Goal: Task Accomplishment & Management: Manage account settings

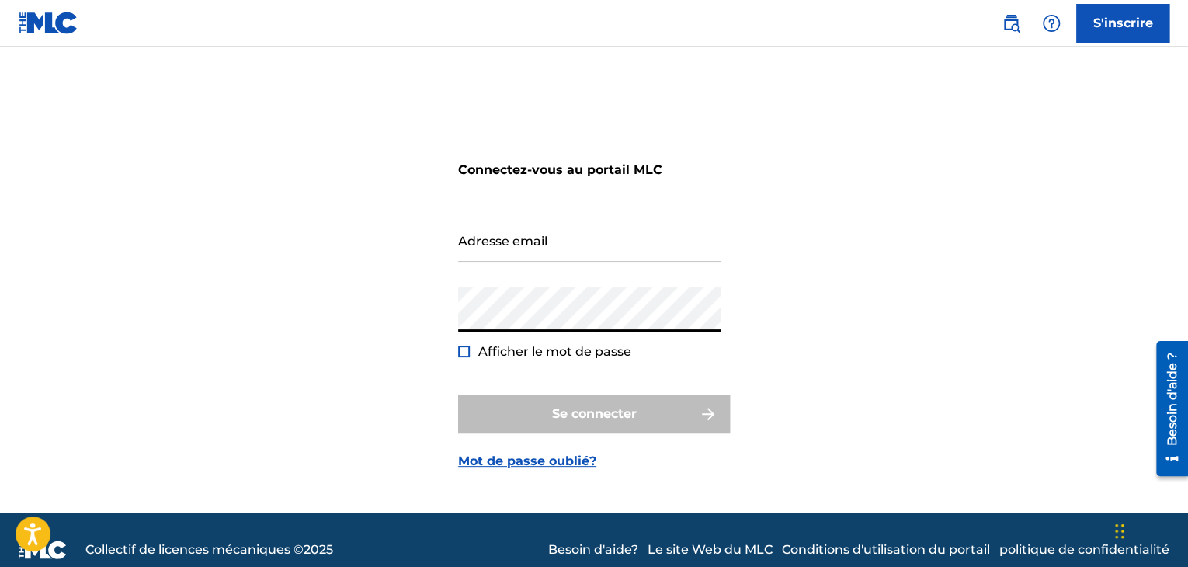
type input "[EMAIL_ADDRESS][DOMAIN_NAME]"
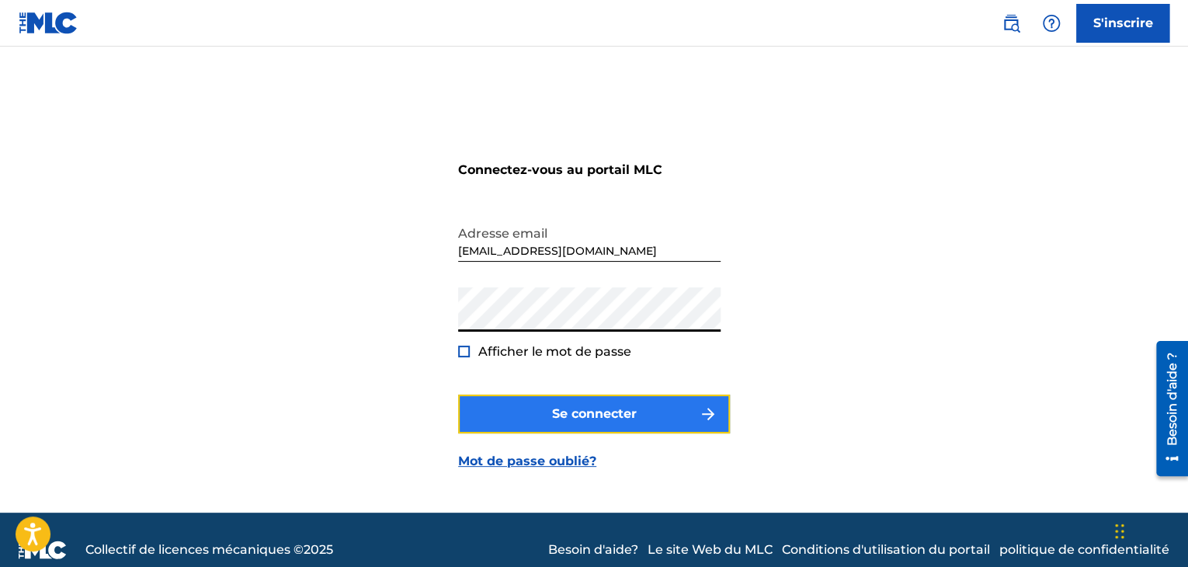
click at [522, 400] on button "Se connecter" at bounding box center [594, 413] width 272 height 39
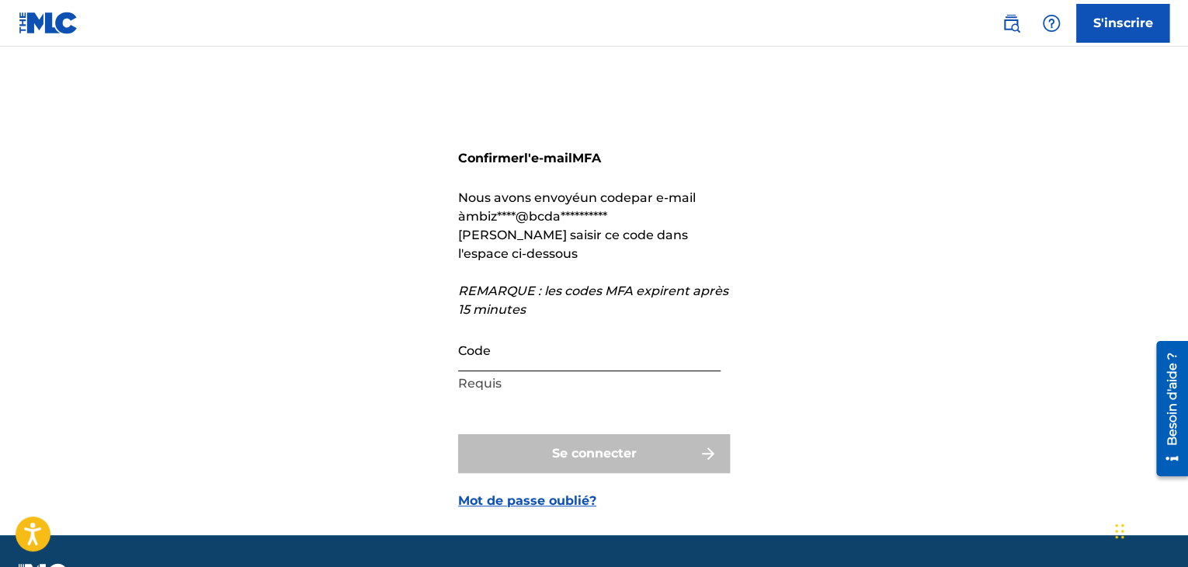
click at [493, 355] on input "Code" at bounding box center [589, 349] width 262 height 44
paste input "098691"
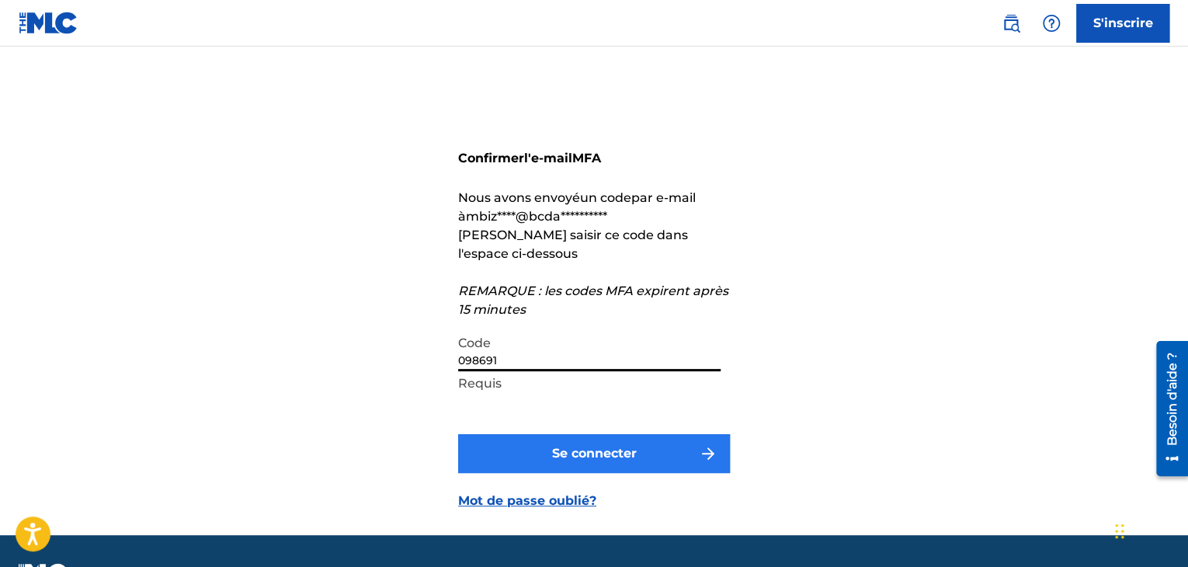
type input "098691"
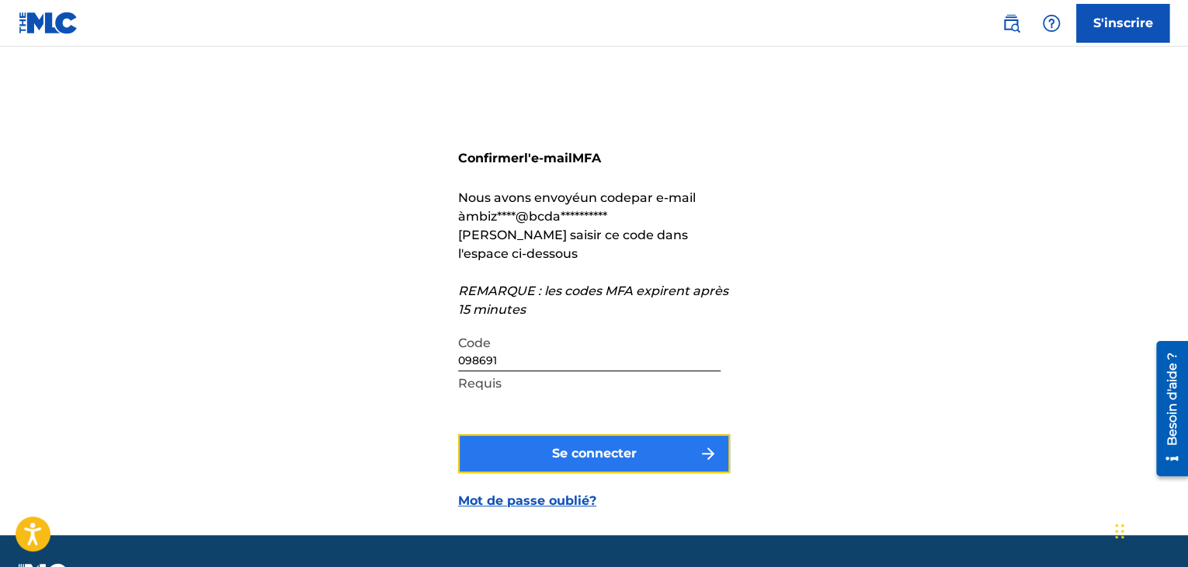
click at [506, 457] on button "Se connecter" at bounding box center [594, 453] width 272 height 39
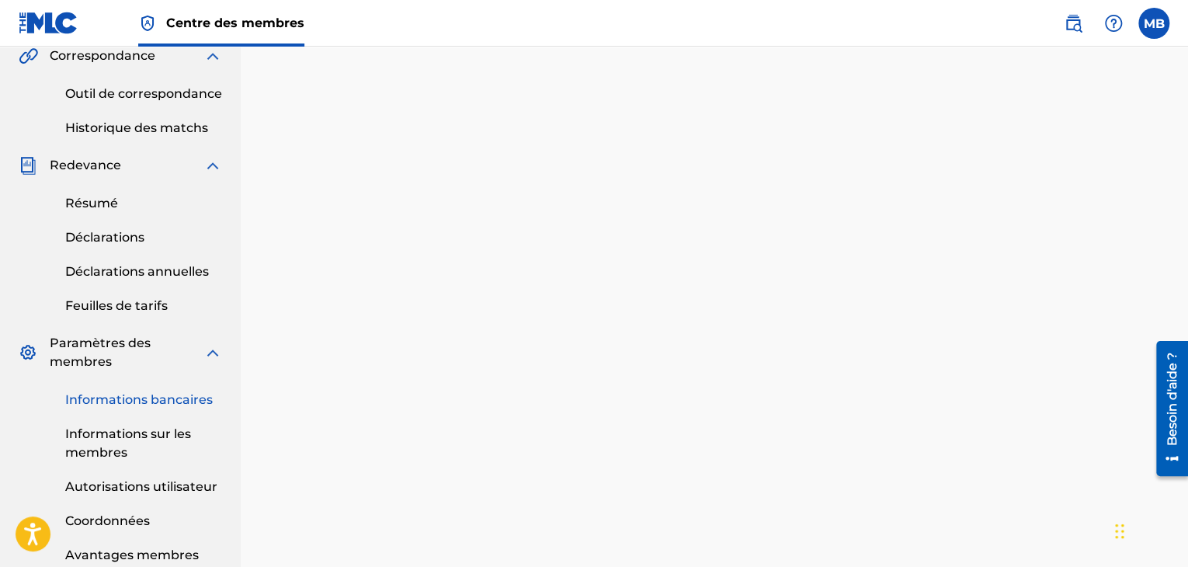
scroll to position [455, 0]
click at [109, 446] on font "Informations sur les membres" at bounding box center [128, 444] width 126 height 33
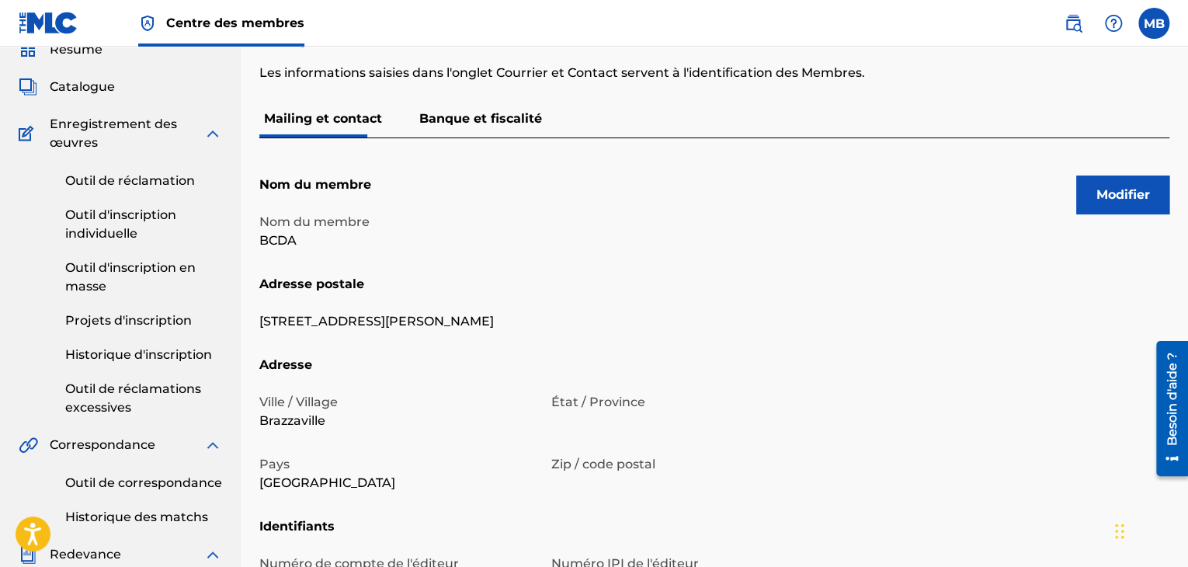
scroll to position [67, 0]
click at [1097, 205] on button "Modifier" at bounding box center [1122, 195] width 93 height 39
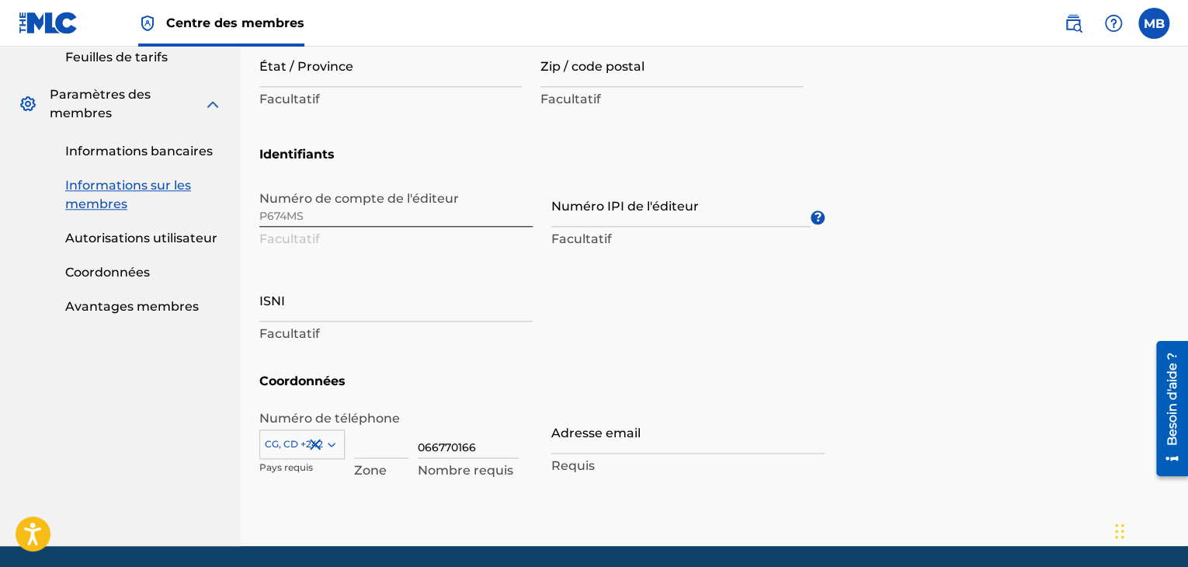
scroll to position [706, 0]
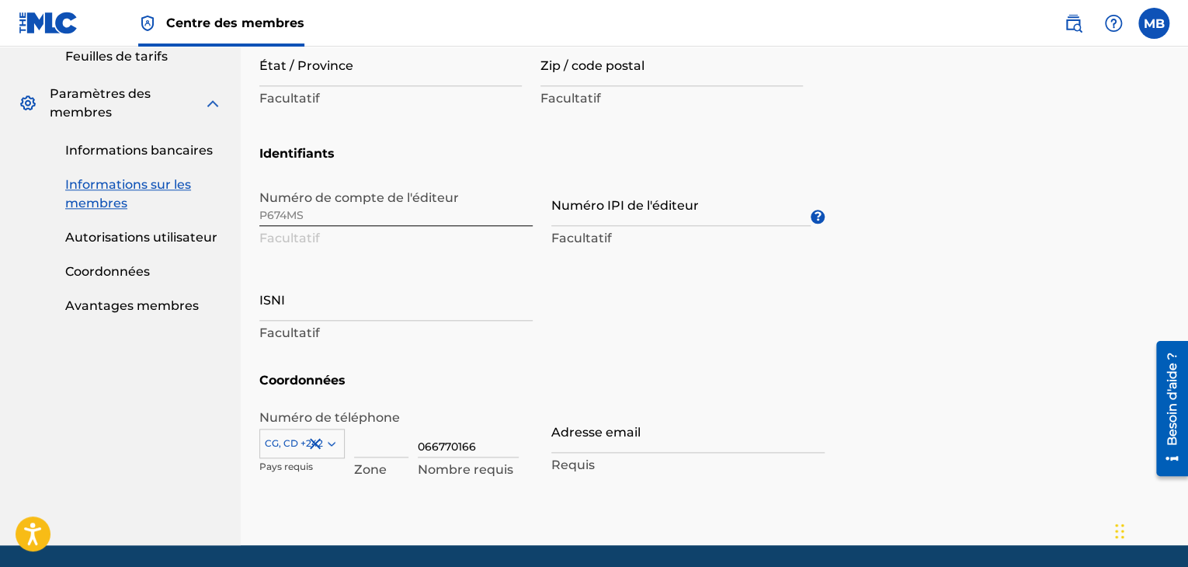
click at [377, 457] on div "Zone" at bounding box center [381, 448] width 54 height 70
click at [370, 449] on input at bounding box center [381, 435] width 54 height 44
type input "2"
type input "Save"
type input "242"
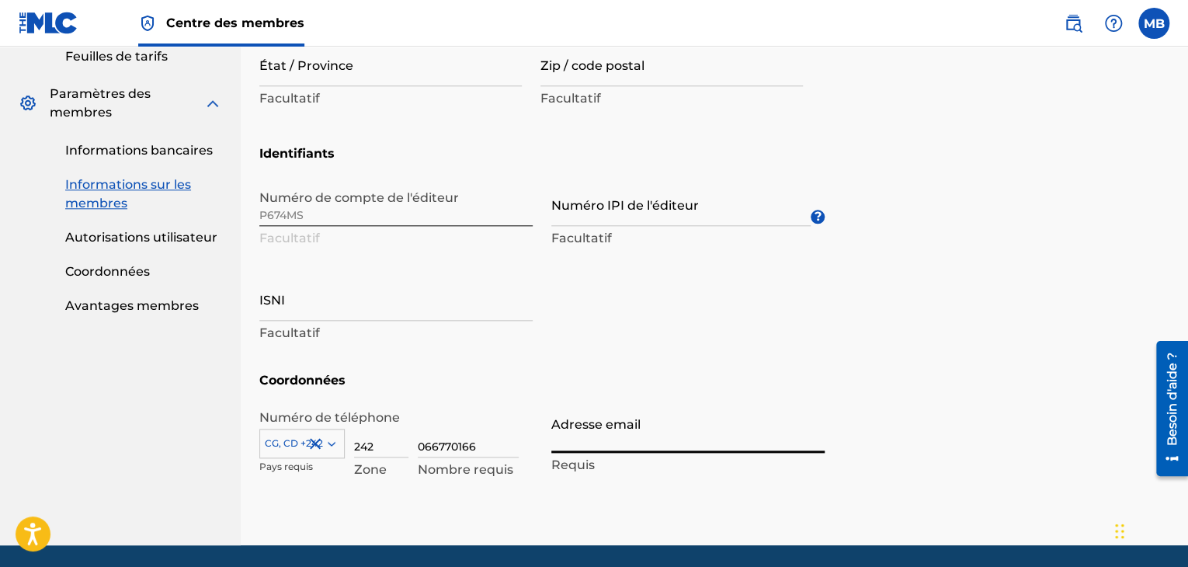
click at [617, 439] on input "Adresse email" at bounding box center [687, 430] width 273 height 44
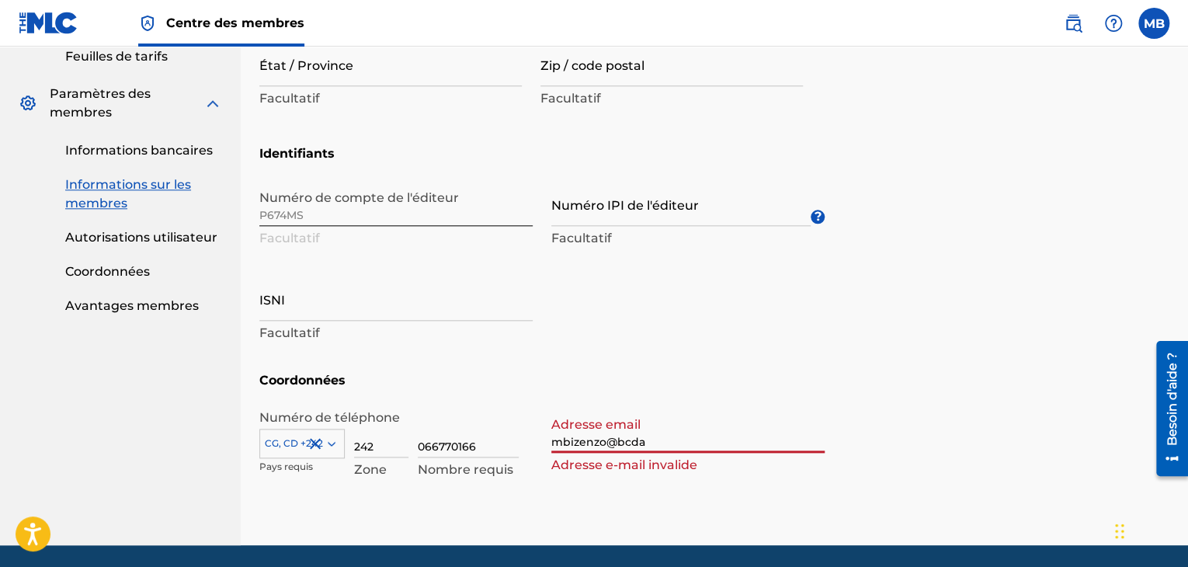
type input "[EMAIL_ADDRESS][DOMAIN_NAME]"
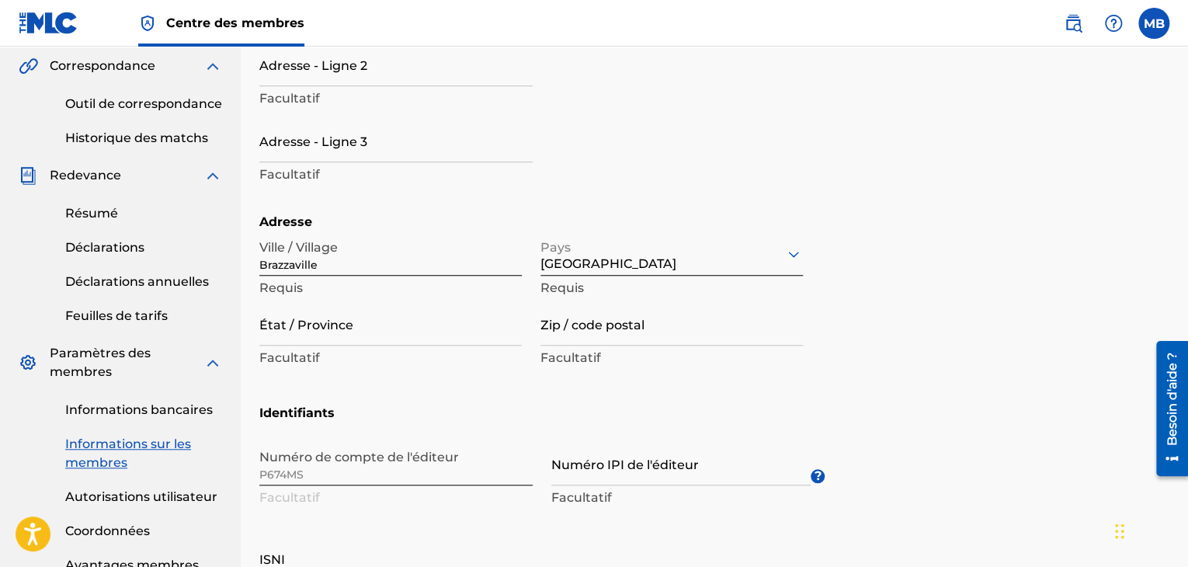
scroll to position [446, 0]
click at [578, 468] on input "Numéro IPI de l'éditeur" at bounding box center [680, 464] width 259 height 44
paste input "00145210707"
type input "00145210707"
click at [691, 432] on h5 "Identifiants" at bounding box center [714, 423] width 910 height 37
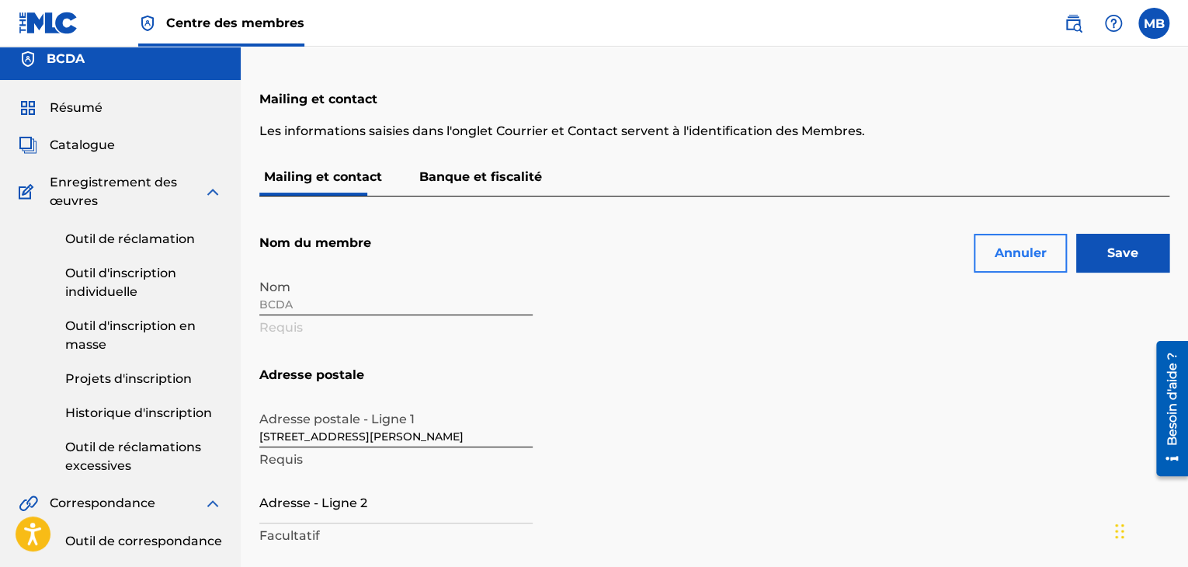
scroll to position [0, 0]
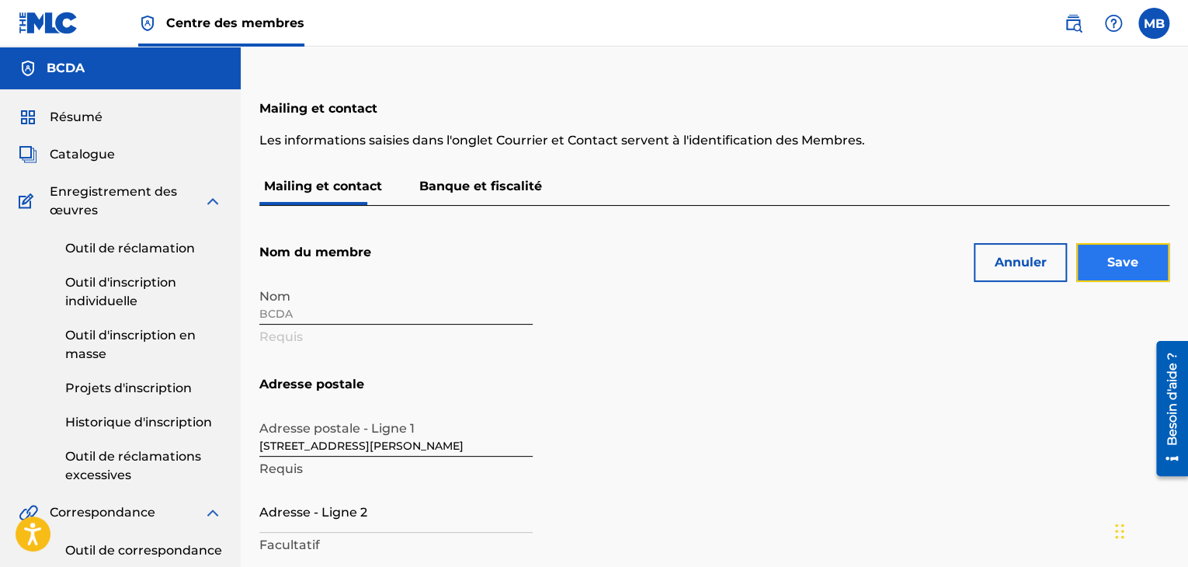
click at [1126, 271] on input "Save" at bounding box center [1122, 262] width 93 height 39
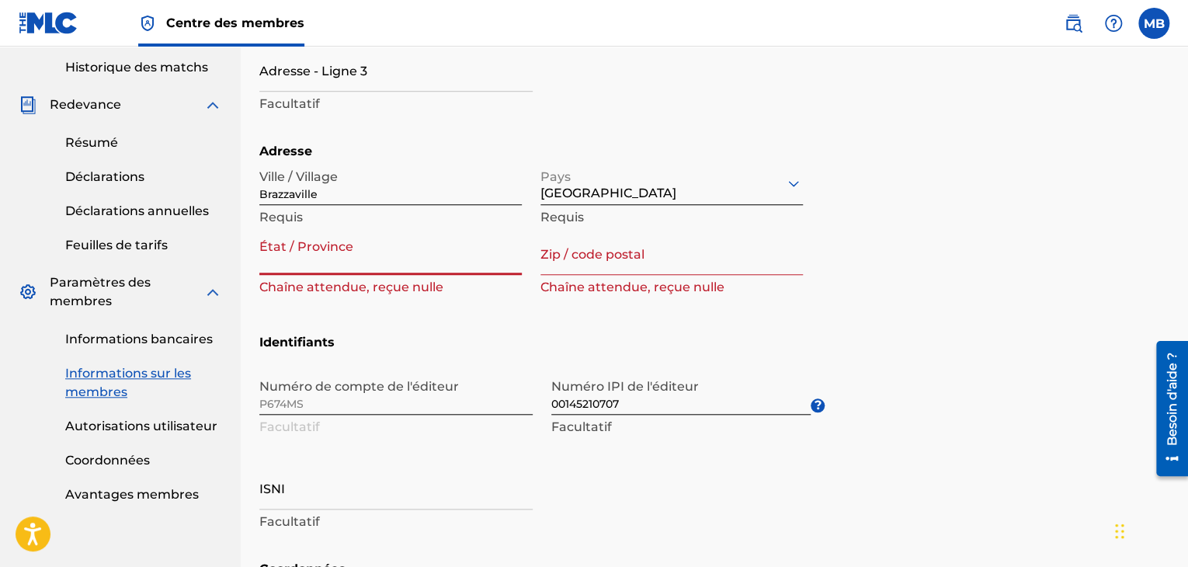
scroll to position [513, 0]
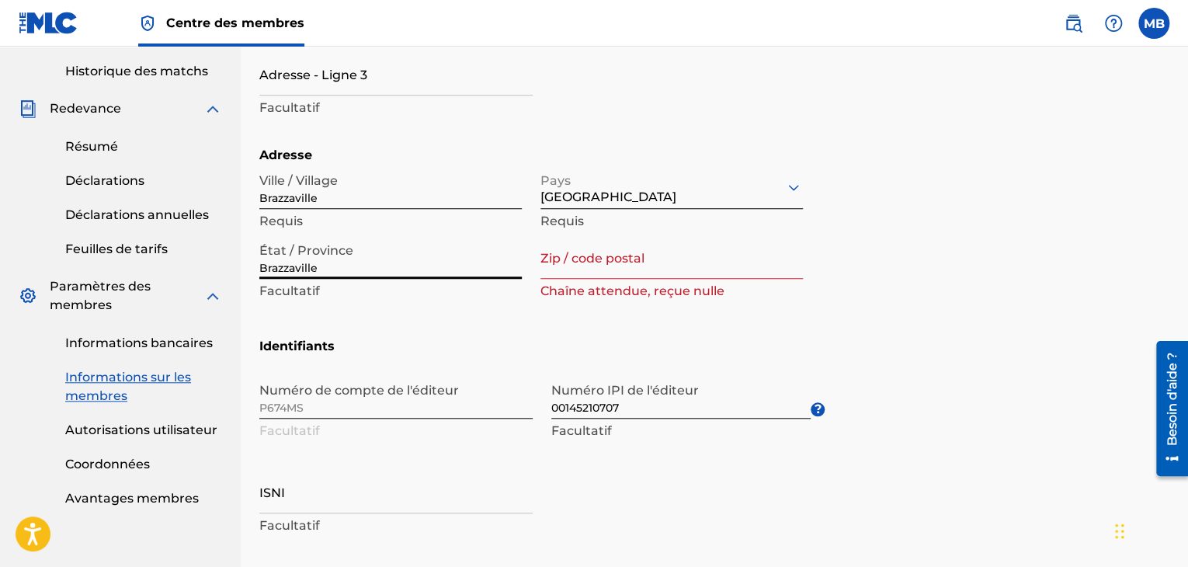
type input "Brazzaville"
click at [590, 262] on input "Zip / code postal" at bounding box center [671, 256] width 262 height 44
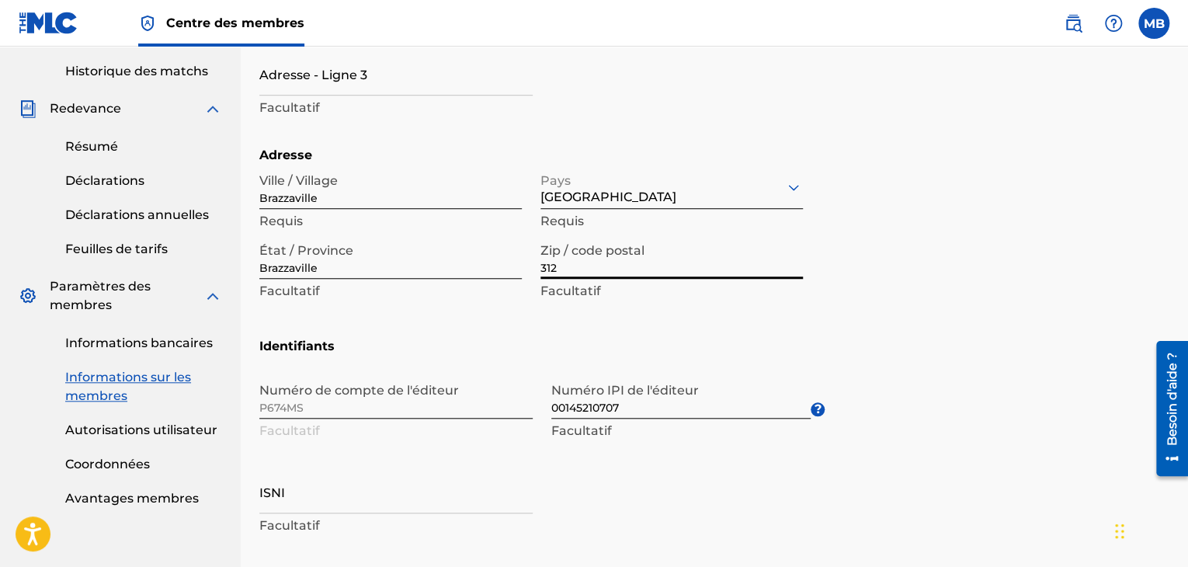
click at [793, 314] on div "Adresse [GEOGRAPHIC_DATA] / [GEOGRAPHIC_DATA] Requis [GEOGRAPHIC_DATA] Requis É…" at bounding box center [541, 241] width 565 height 191
click at [667, 270] on input "312" at bounding box center [671, 256] width 262 height 44
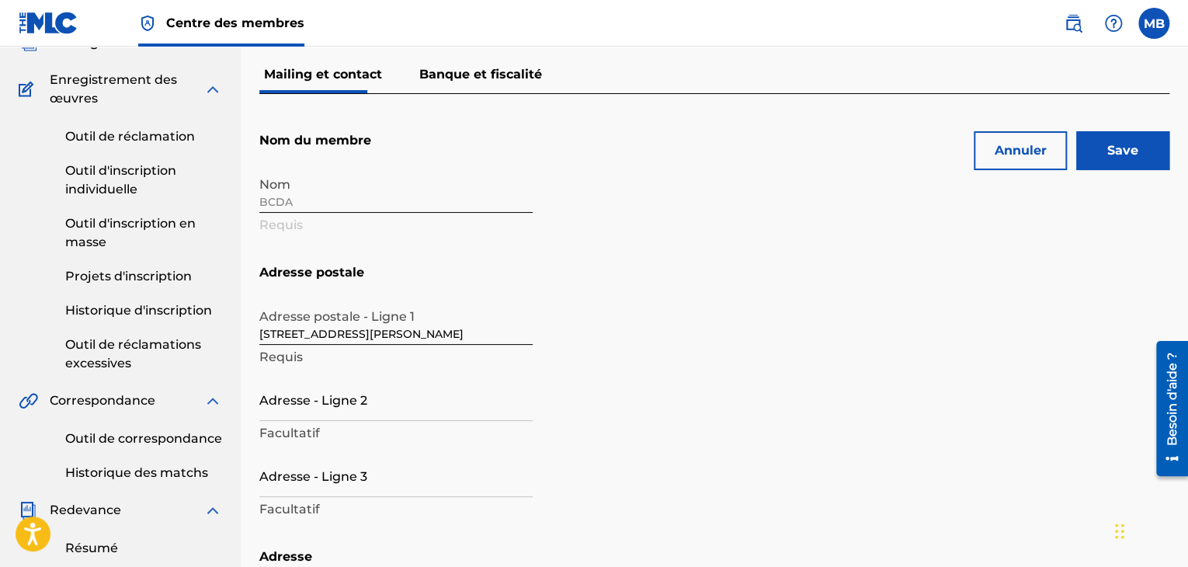
scroll to position [96, 0]
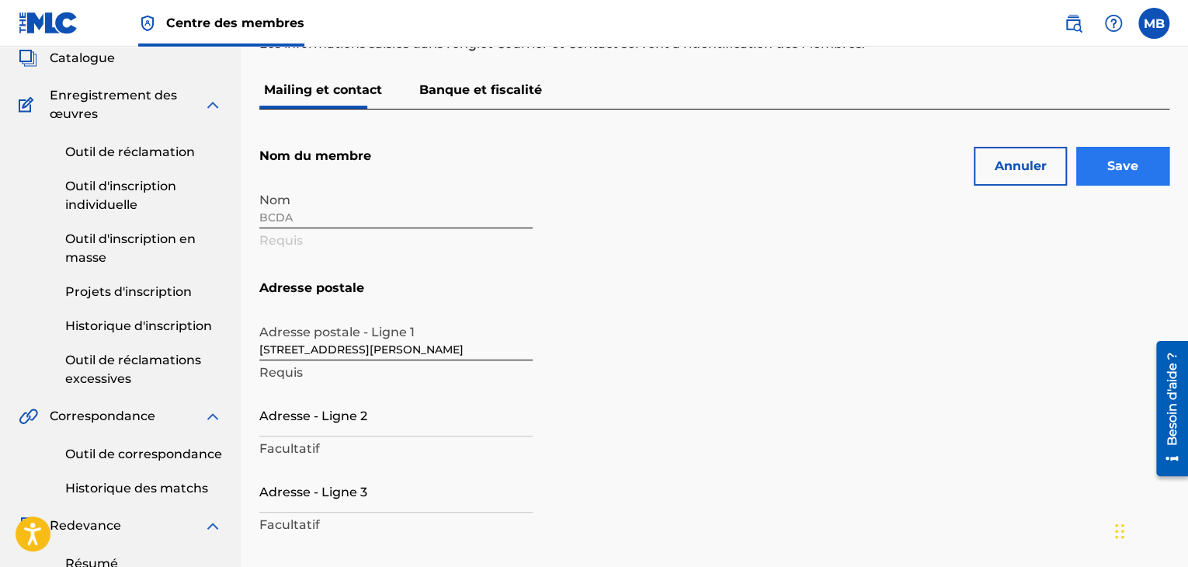
type input "316"
click at [1108, 184] on input "Save" at bounding box center [1122, 166] width 93 height 39
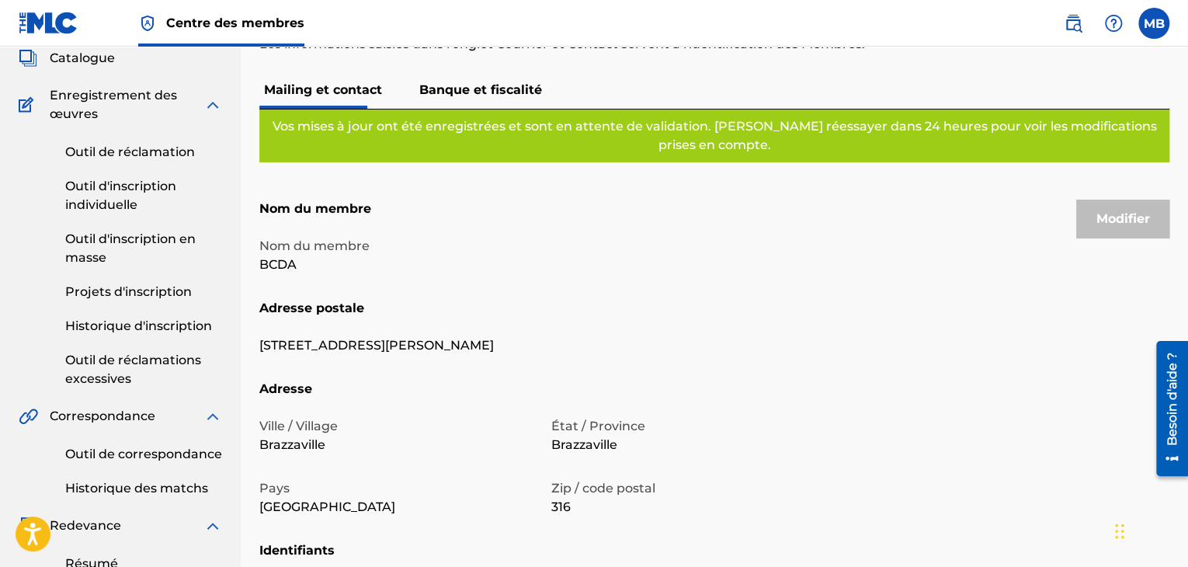
click at [724, 282] on div "Nom du membre BCDA" at bounding box center [541, 268] width 565 height 62
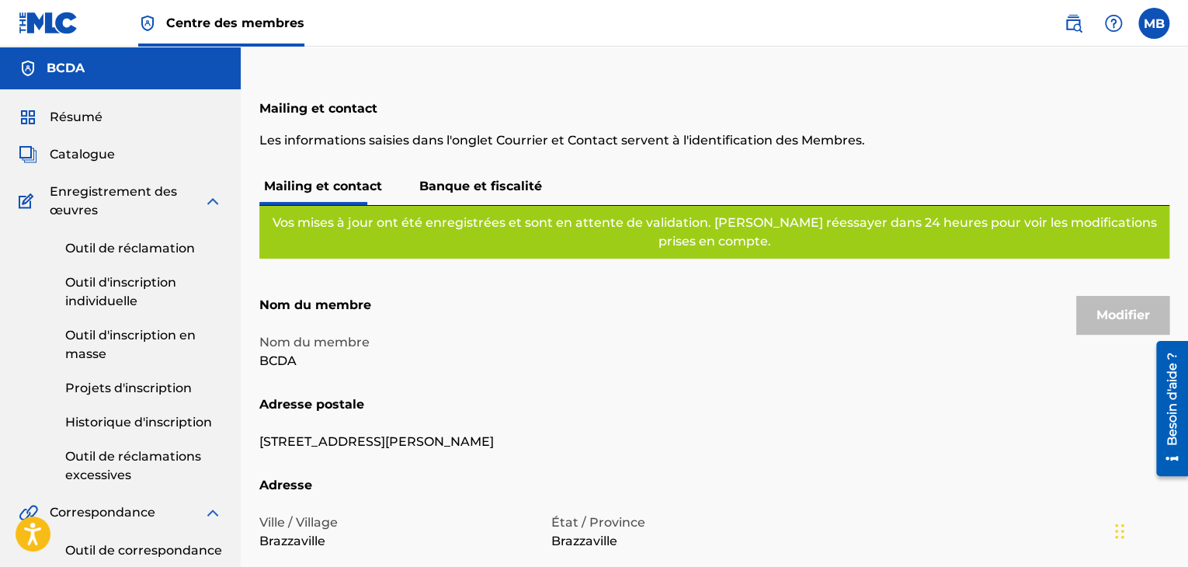
click at [295, 202] on div at bounding box center [313, 203] width 108 height 3
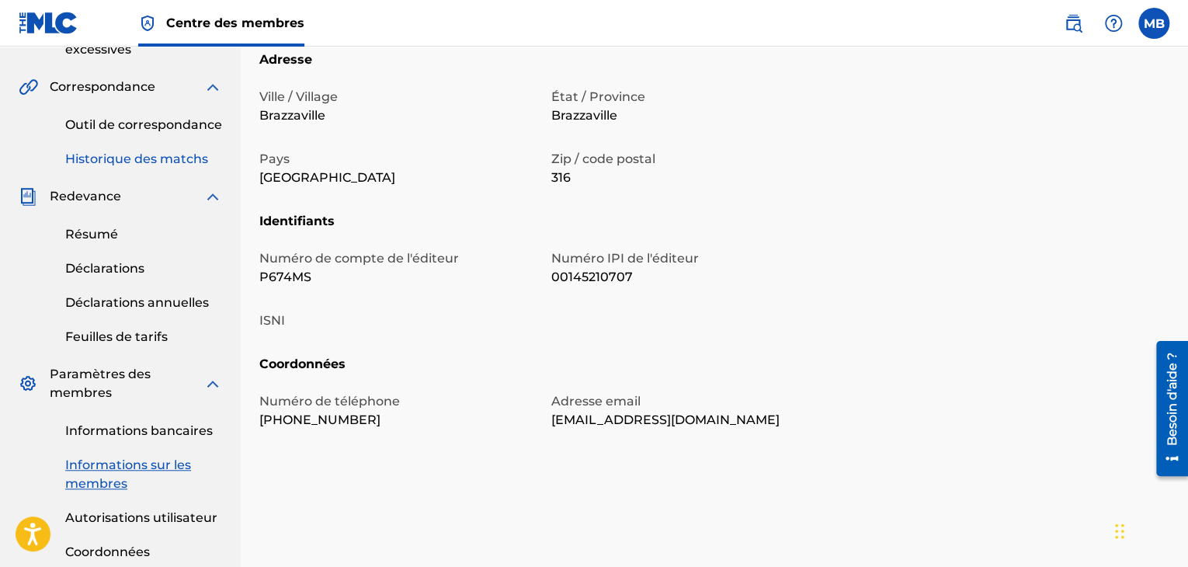
scroll to position [540, 0]
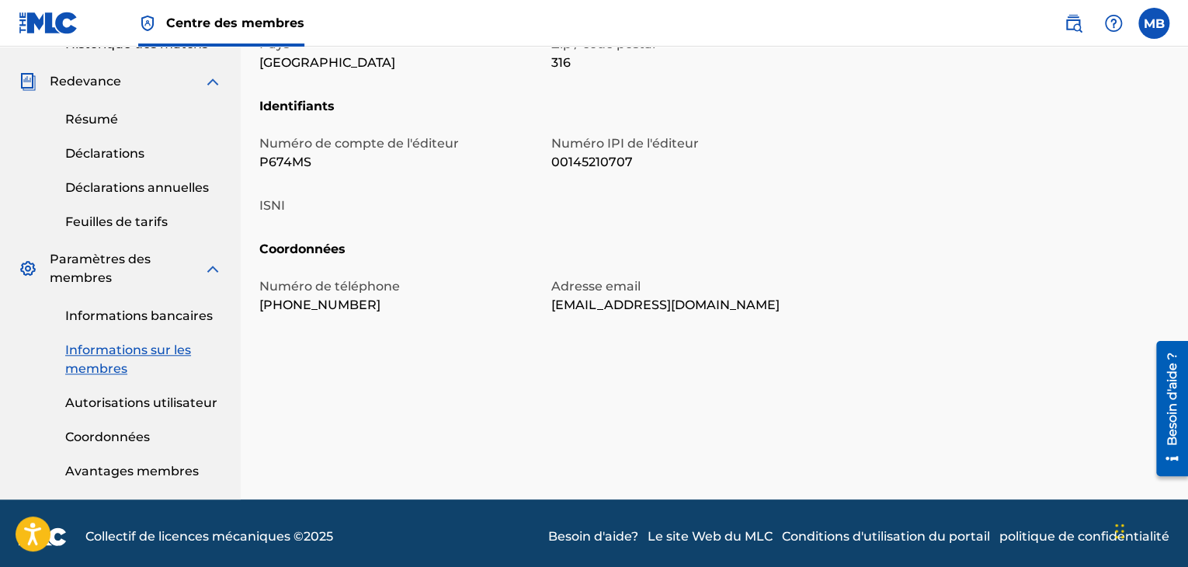
click at [97, 354] on font "Informations sur les membres" at bounding box center [128, 358] width 126 height 33
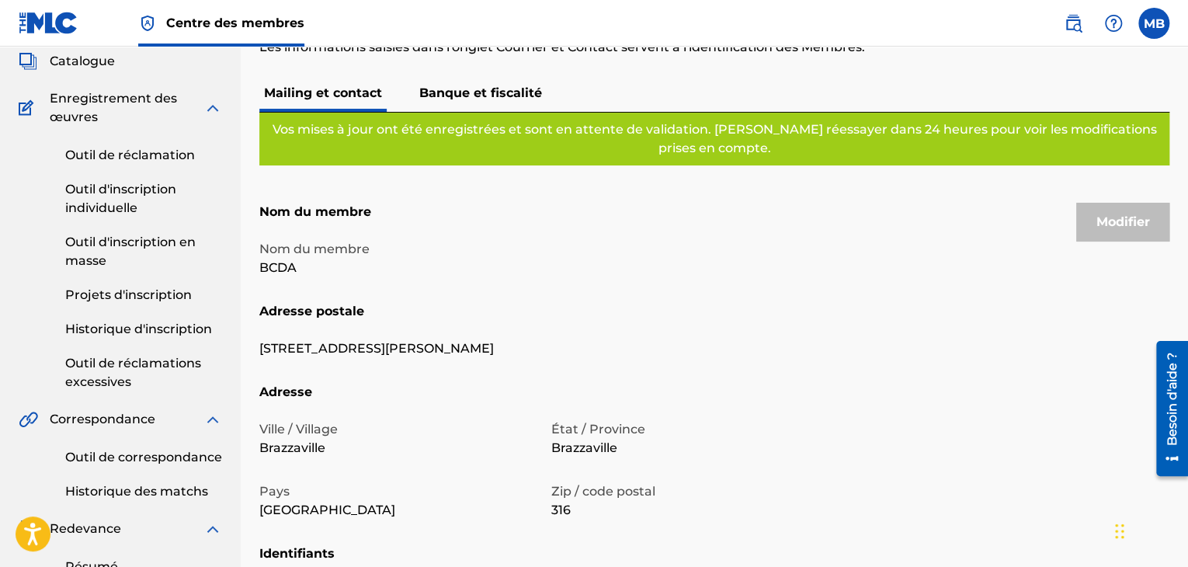
scroll to position [59, 0]
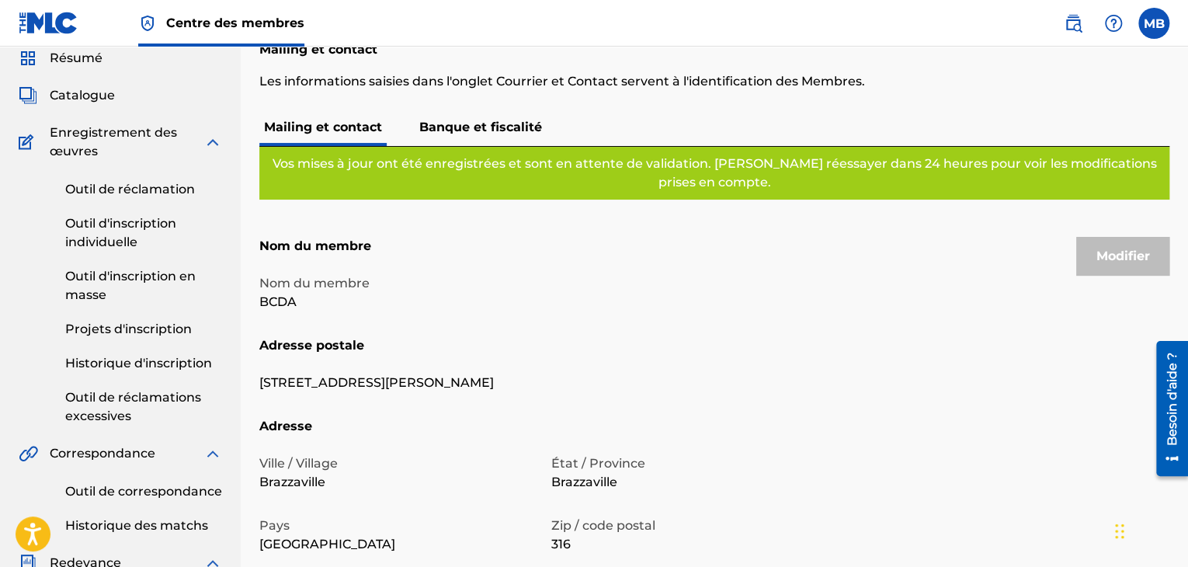
click at [512, 125] on font "Banque et fiscalité" at bounding box center [480, 127] width 123 height 15
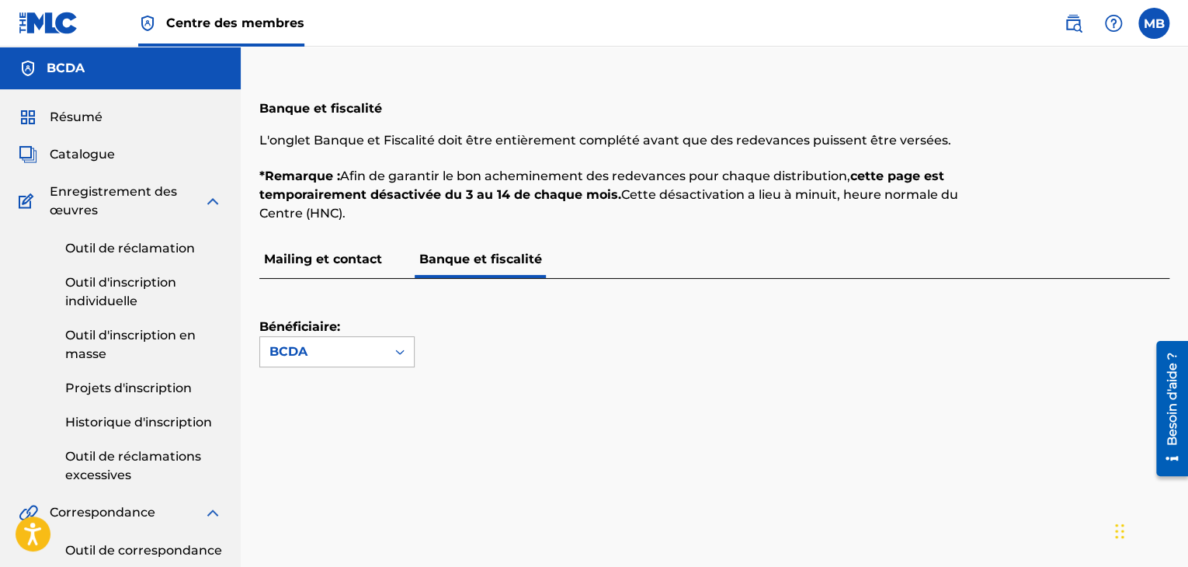
click at [370, 361] on div "BCDA" at bounding box center [323, 352] width 126 height 30
click at [535, 385] on div "Bénéficiaire: Utilisez Haut et Bas pour choisir les options, appuyez sur Entrée…" at bounding box center [714, 351] width 910 height 145
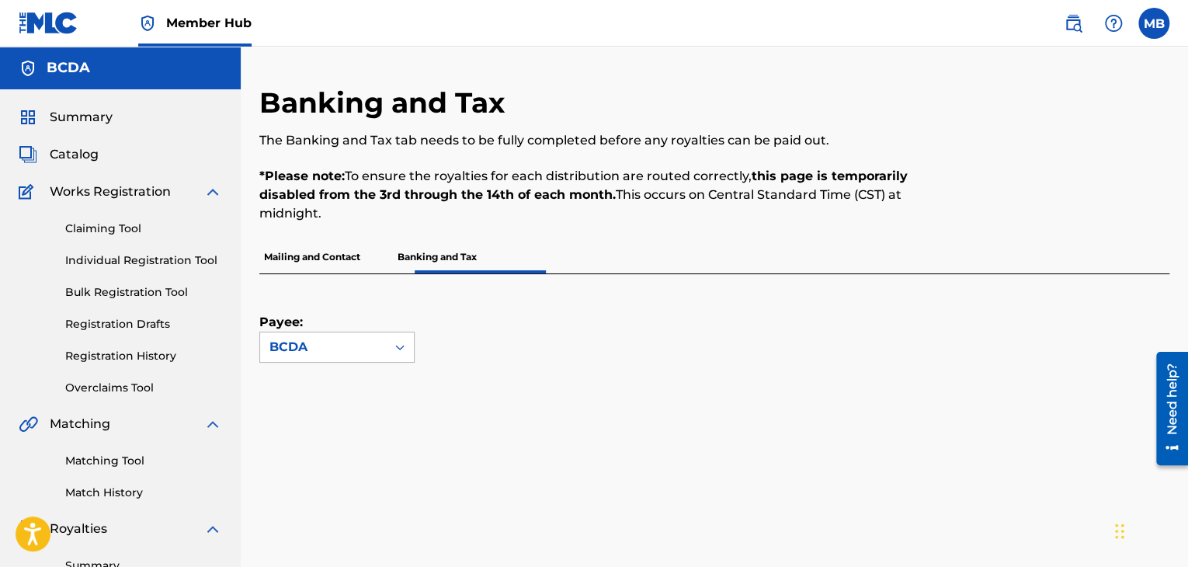
click at [394, 333] on div at bounding box center [400, 347] width 28 height 28
click at [304, 252] on p "Mailing and Contact" at bounding box center [312, 257] width 106 height 33
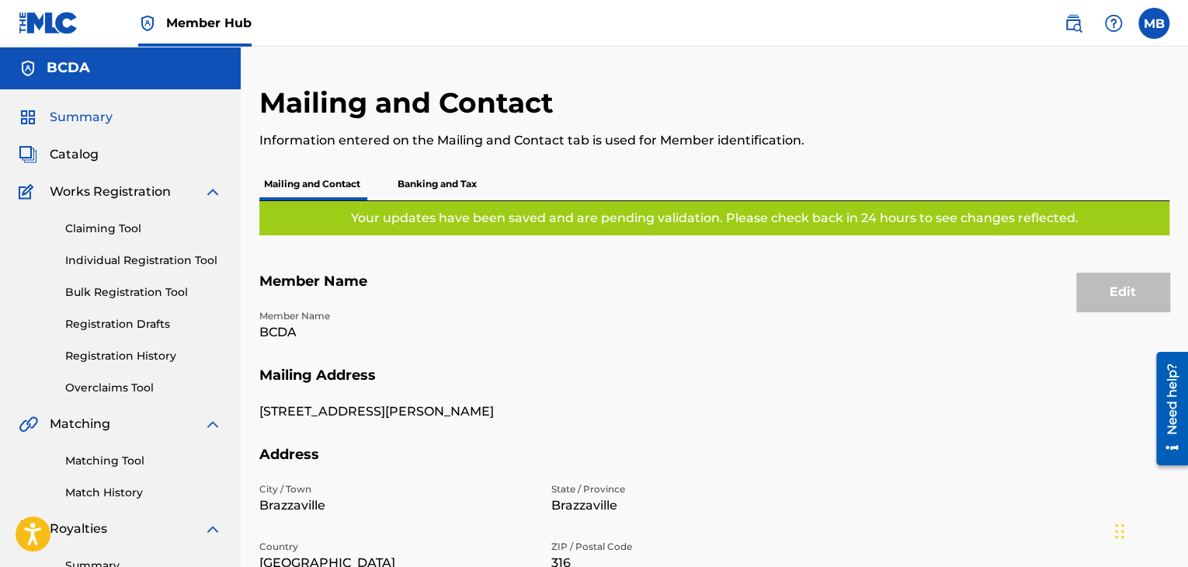
click at [85, 116] on span "Summary" at bounding box center [81, 117] width 63 height 19
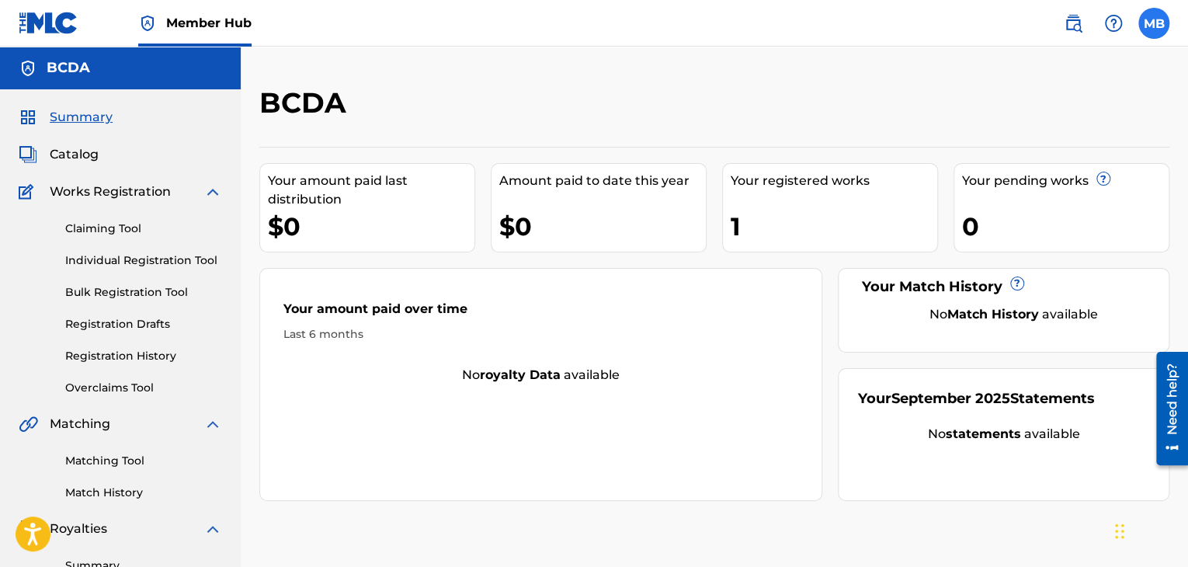
click at [1151, 26] on label at bounding box center [1153, 23] width 31 height 31
click at [1154, 23] on input "MB [PERSON_NAME] [EMAIL_ADDRESS][DOMAIN_NAME] Notification Preferences Profile …" at bounding box center [1154, 23] width 0 height 0
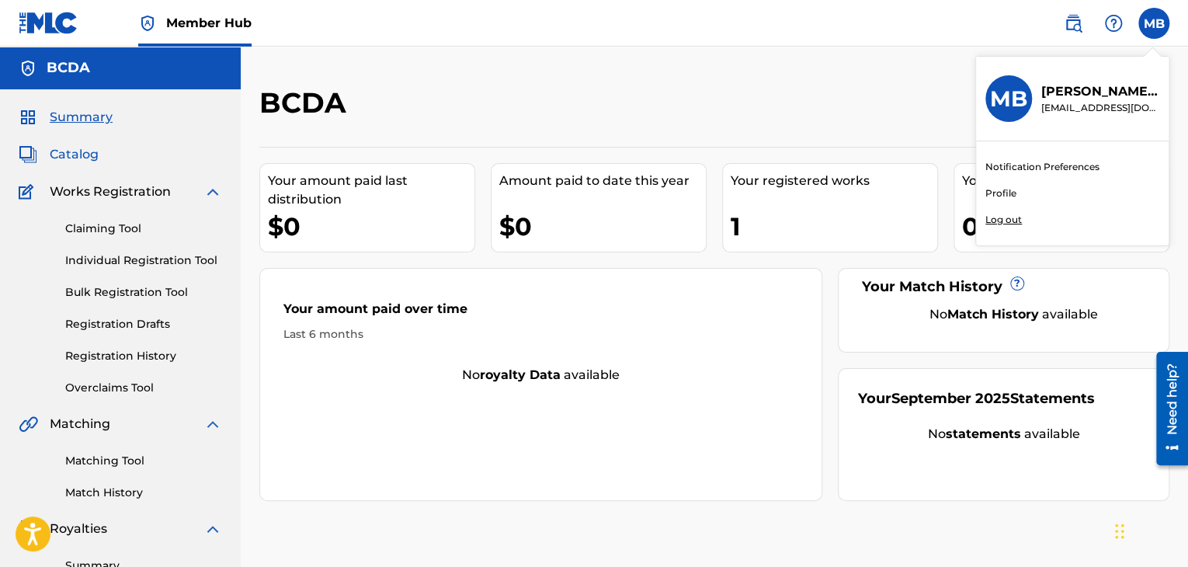
click at [59, 156] on span "Catalog" at bounding box center [74, 154] width 49 height 19
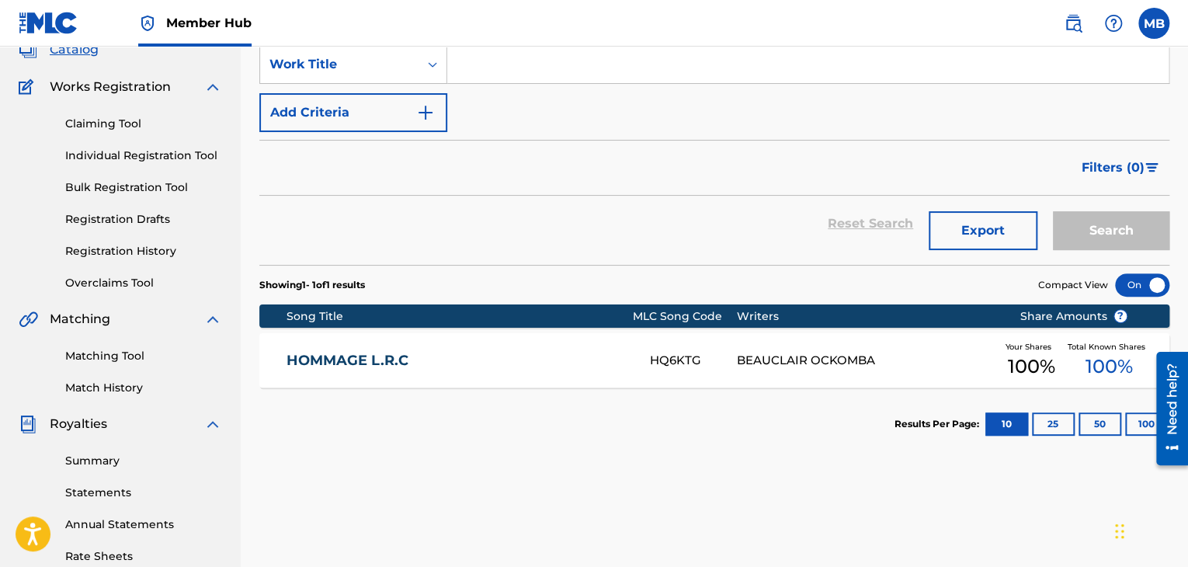
scroll to position [106, 0]
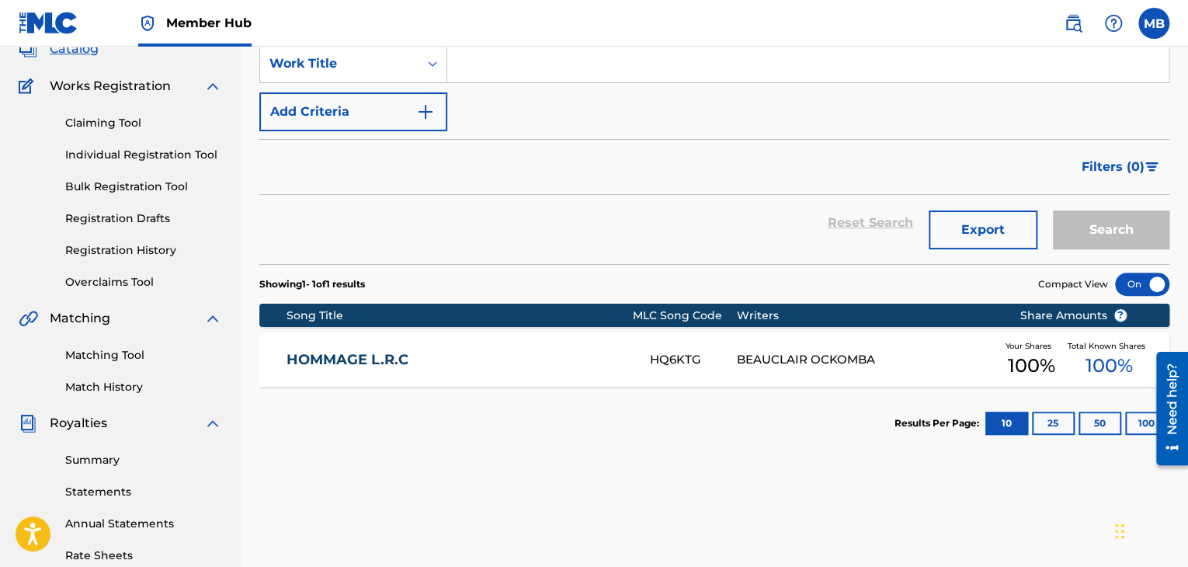
click at [1130, 285] on div at bounding box center [1142, 284] width 54 height 23
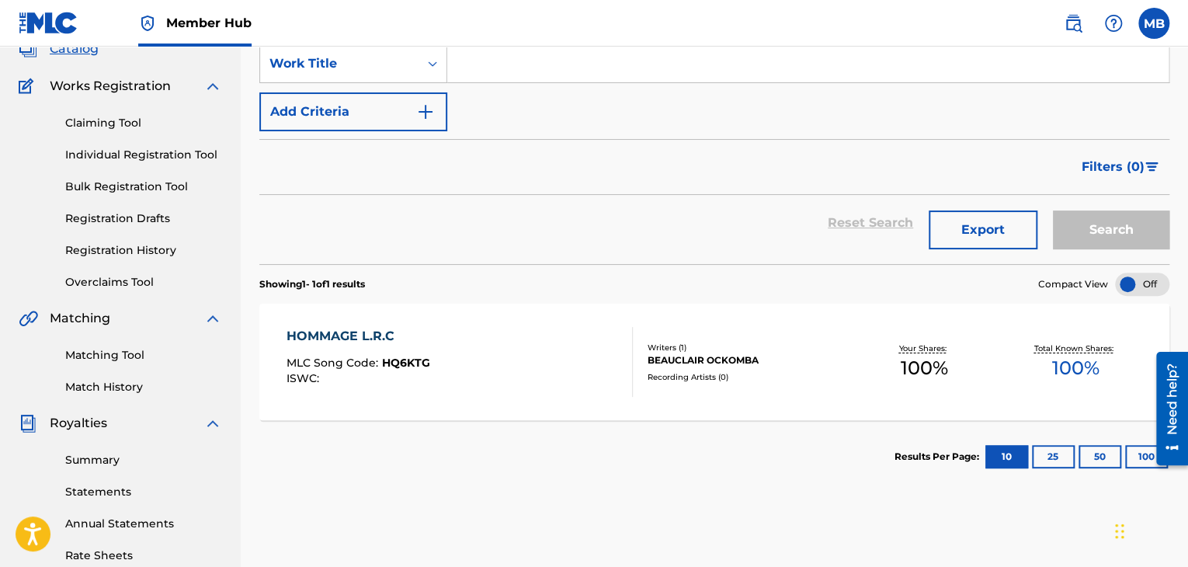
click at [1143, 285] on div at bounding box center [1142, 284] width 54 height 23
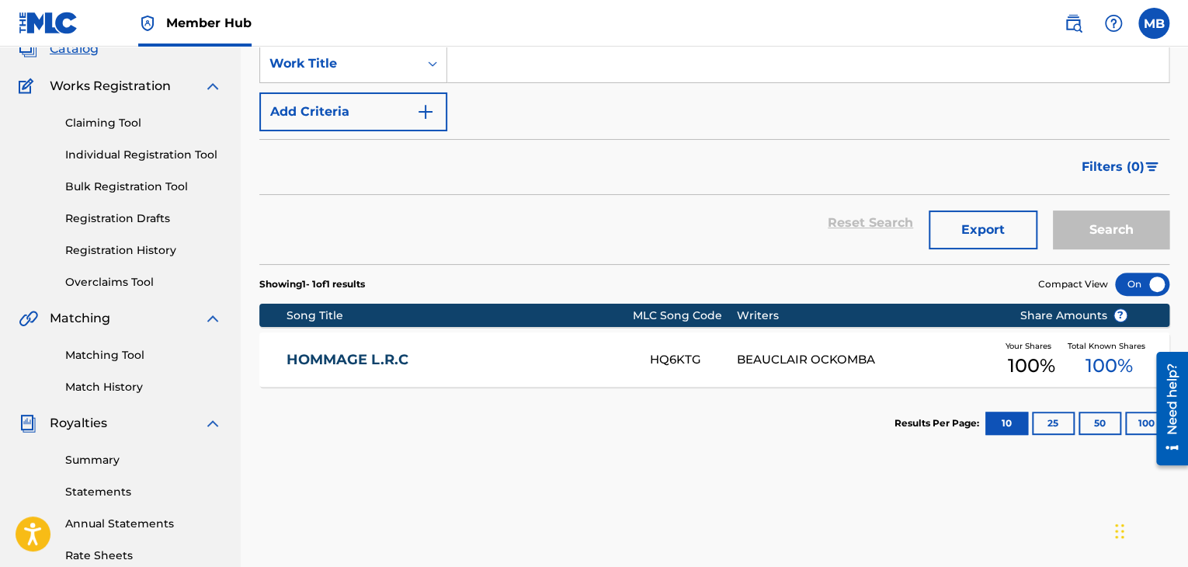
click at [1143, 285] on div at bounding box center [1142, 284] width 54 height 23
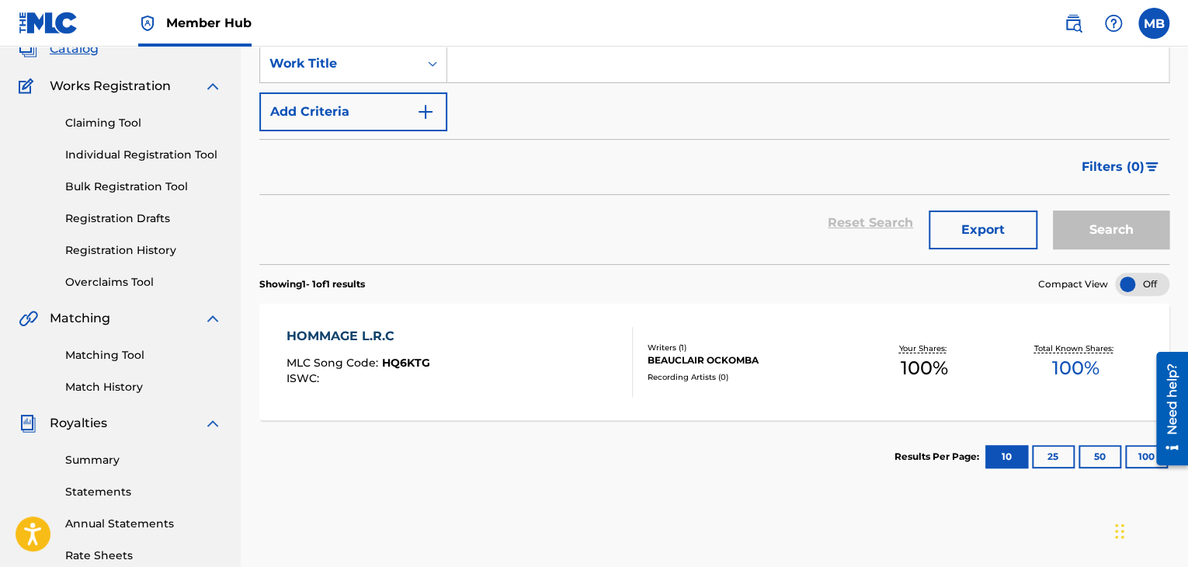
click at [1143, 285] on div at bounding box center [1142, 284] width 54 height 23
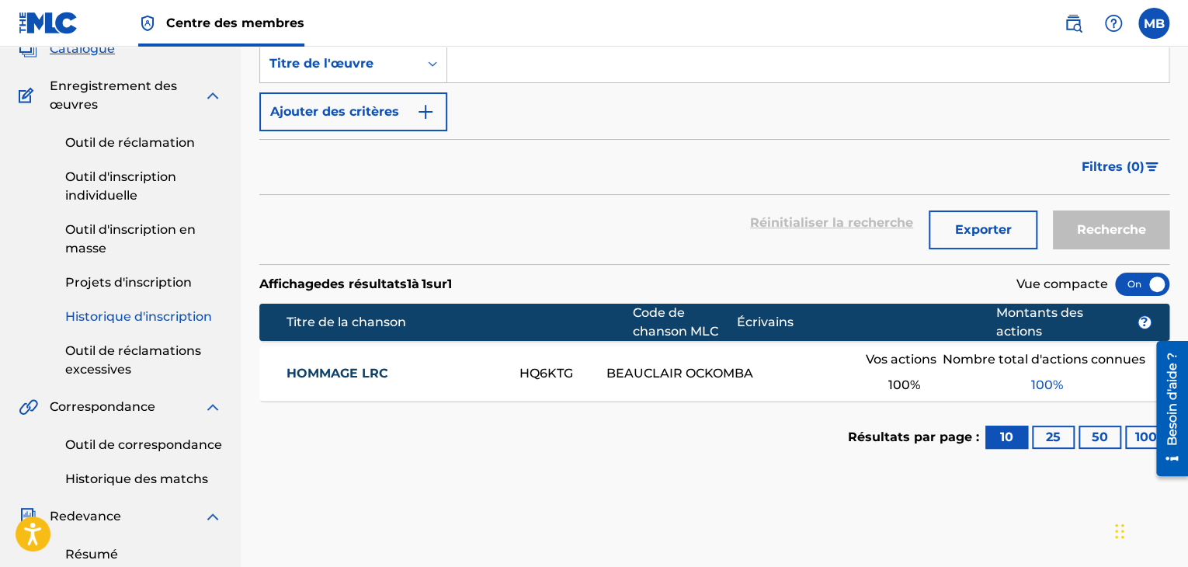
click at [127, 308] on link "Historique d'inscription" at bounding box center [143, 316] width 157 height 19
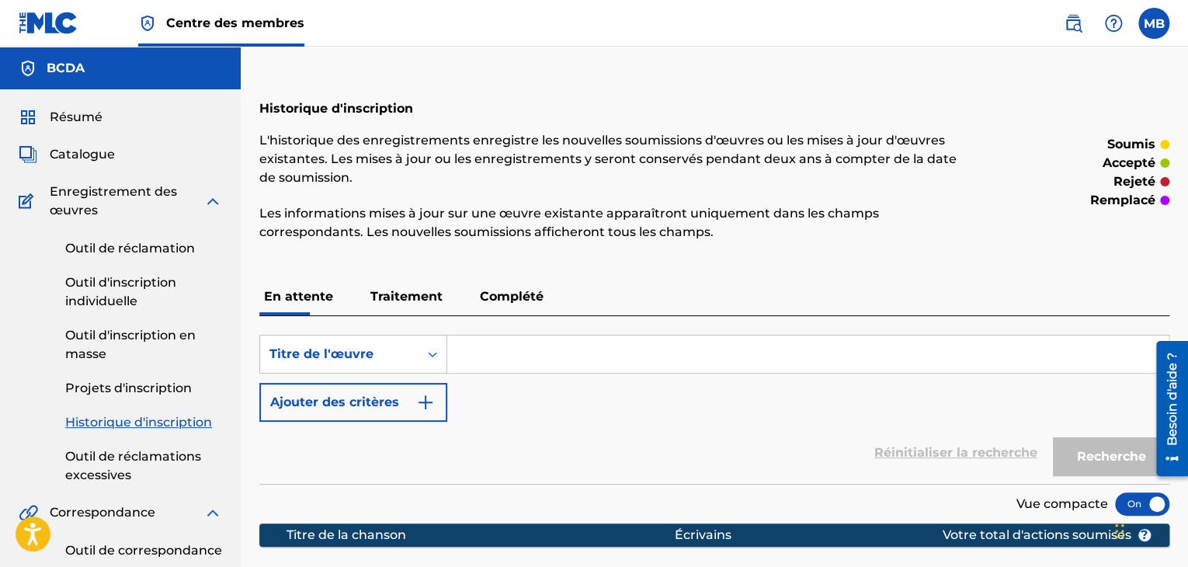
click at [412, 302] on font "Traitement" at bounding box center [406, 296] width 72 height 15
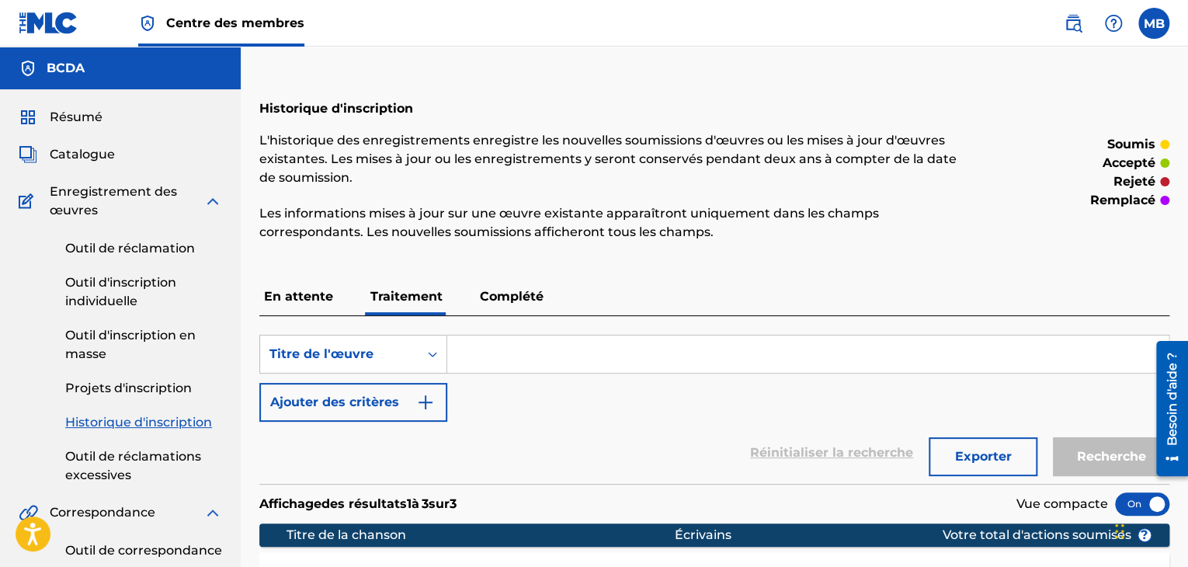
click at [509, 301] on font "Complété" at bounding box center [512, 296] width 64 height 15
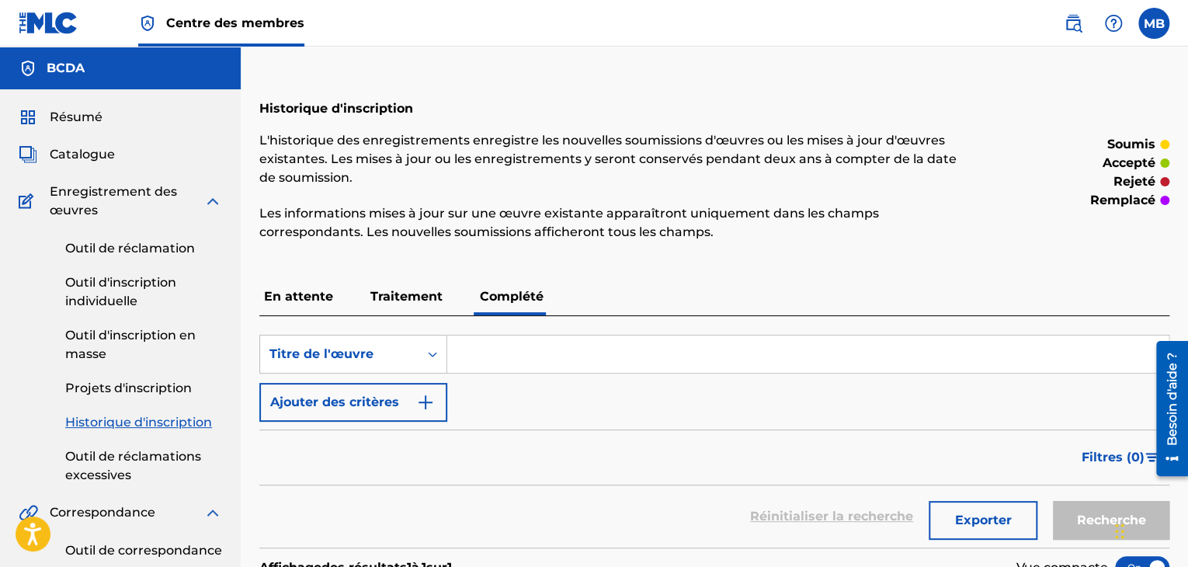
click at [432, 297] on font "Traitement" at bounding box center [406, 296] width 72 height 15
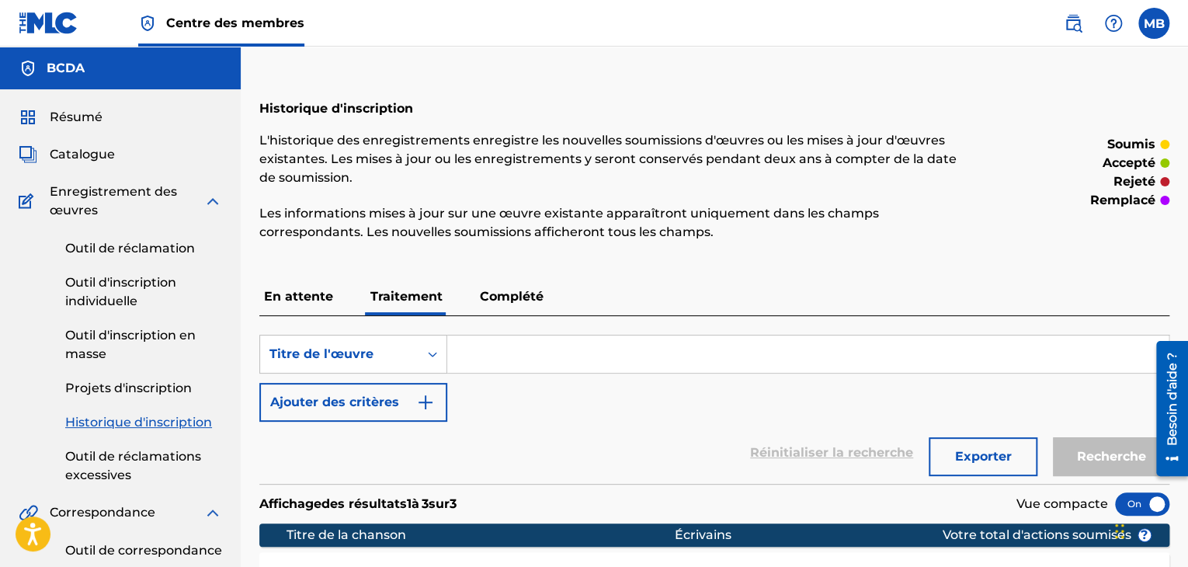
click at [518, 299] on font "Complété" at bounding box center [512, 296] width 64 height 15
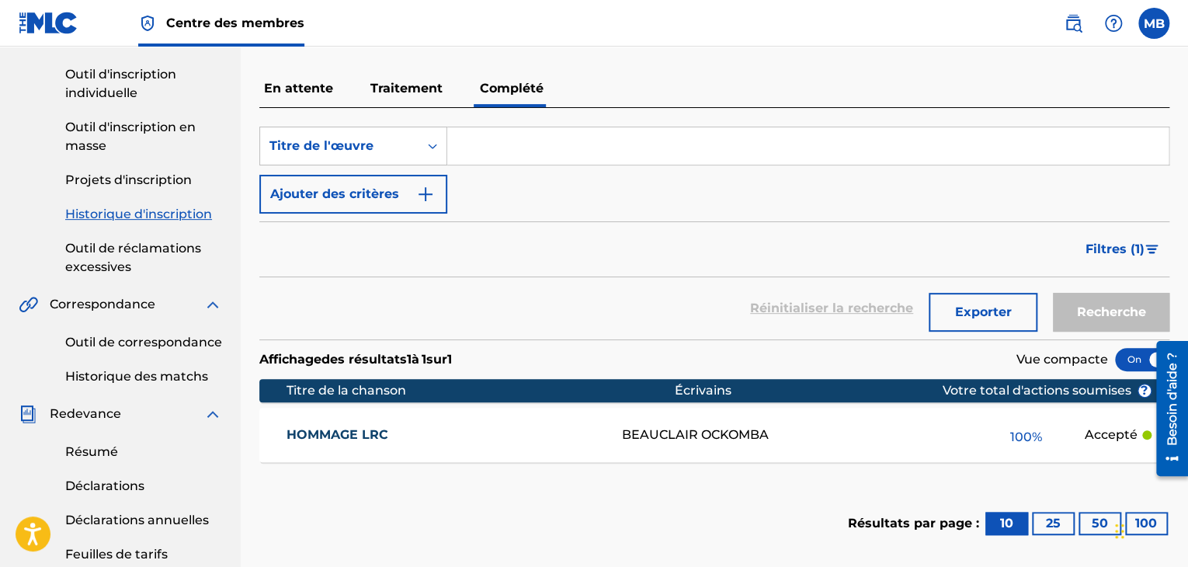
scroll to position [208, 0]
click at [650, 433] on font "BEAUCLAIR OCKOMBA" at bounding box center [695, 434] width 147 height 15
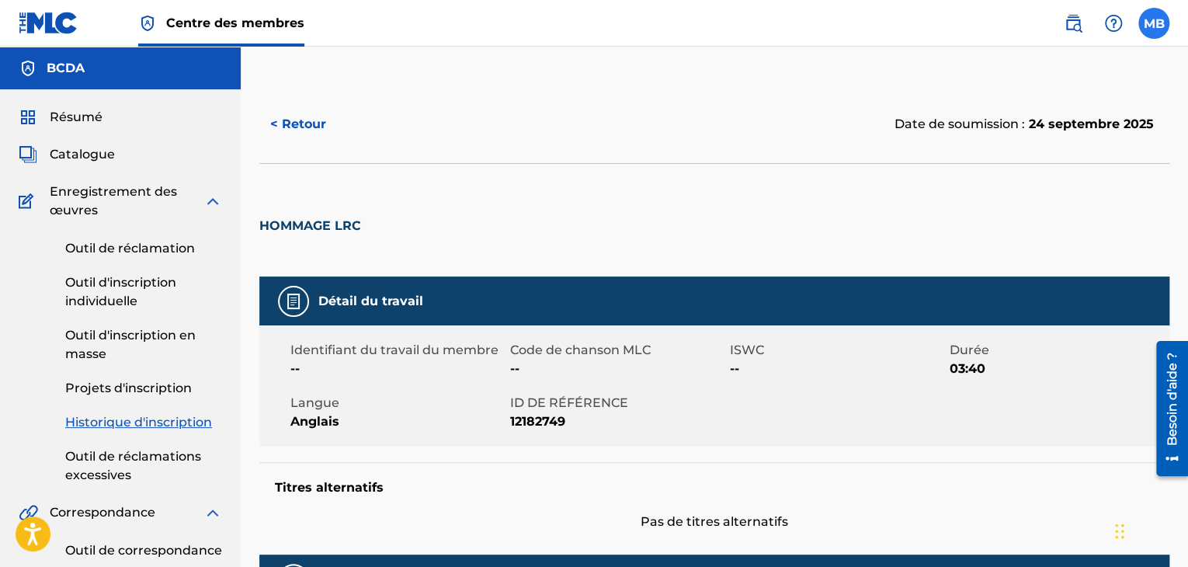
click at [1157, 38] on label at bounding box center [1153, 23] width 31 height 31
click at [1154, 23] on input "MB [PERSON_NAME] [EMAIL_ADDRESS][DOMAIN_NAME] Notification Preferences Profile …" at bounding box center [1154, 23] width 0 height 0
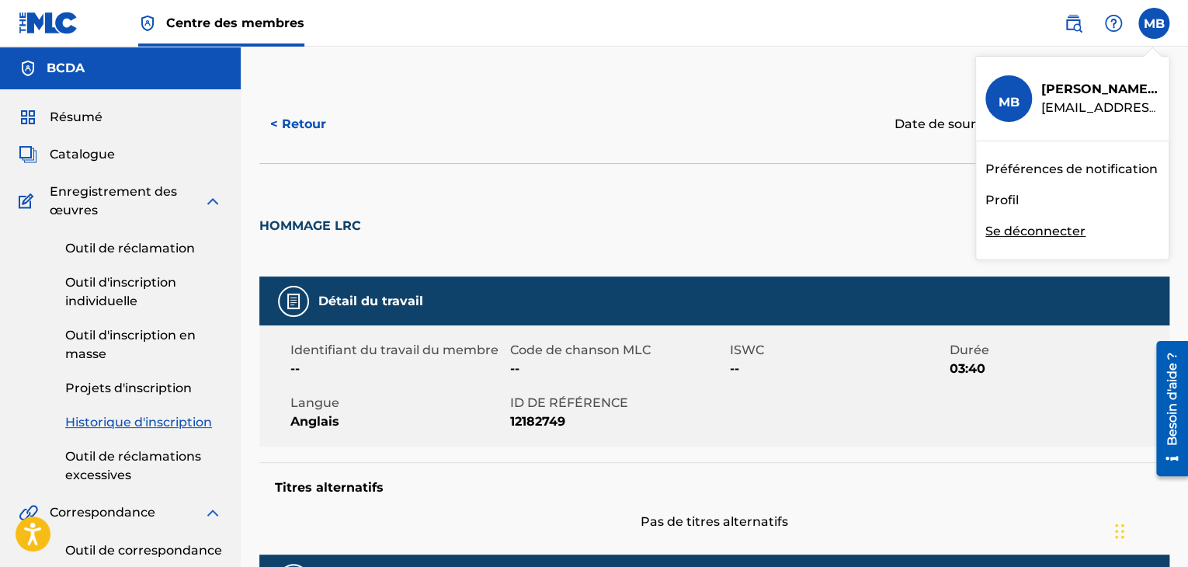
click at [998, 230] on font "Se déconnecter" at bounding box center [1035, 231] width 100 height 15
click at [1154, 23] on input "MB [PERSON_NAME] [EMAIL_ADDRESS][DOMAIN_NAME] Préférences de notification Profi…" at bounding box center [1154, 23] width 0 height 0
